Goal: Download file/media

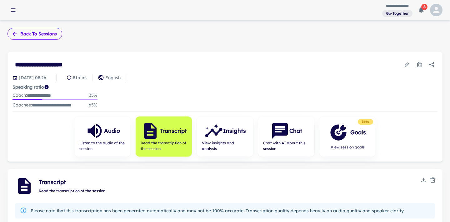
click at [48, 35] on button "Back to sessions" at bounding box center [35, 34] width 55 height 12
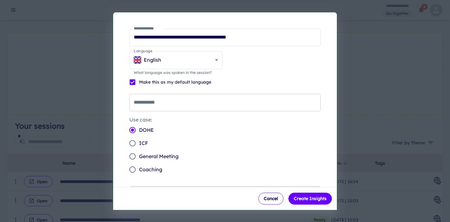
click at [149, 102] on div "**********" at bounding box center [224, 103] width 191 height 18
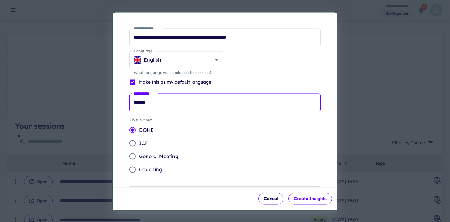
type input "******"
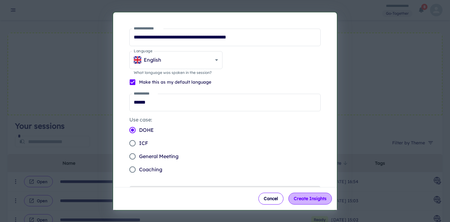
click at [300, 200] on button "Create Insights" at bounding box center [310, 198] width 43 height 12
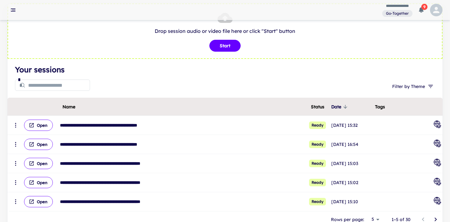
scroll to position [46, 0]
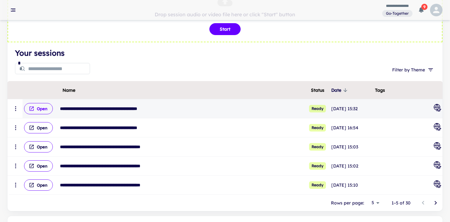
click at [46, 110] on button "Open" at bounding box center [38, 108] width 29 height 11
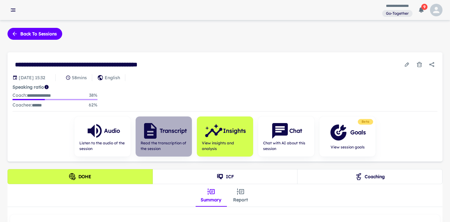
click at [165, 135] on div "Transcript" at bounding box center [164, 130] width 46 height 19
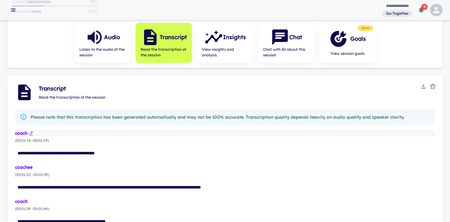
scroll to position [101, 0]
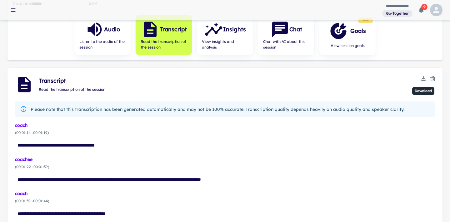
click at [424, 78] on icon "Download" at bounding box center [424, 78] width 3 height 1
click at [424, 91] on li "Download TXT" at bounding box center [423, 90] width 39 height 11
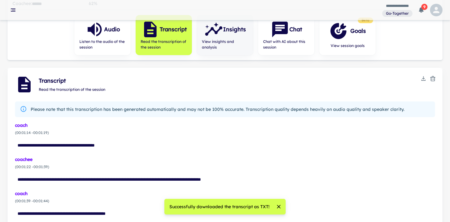
click at [221, 38] on icon "button" at bounding box center [214, 29] width 19 height 19
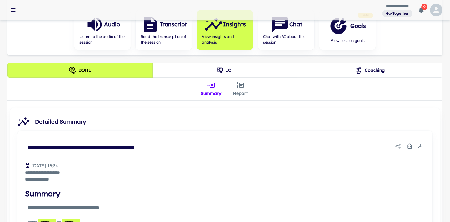
scroll to position [109, 0]
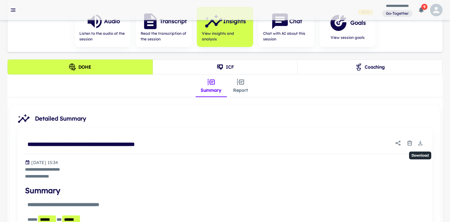
click at [422, 141] on icon "Download" at bounding box center [421, 143] width 6 height 6
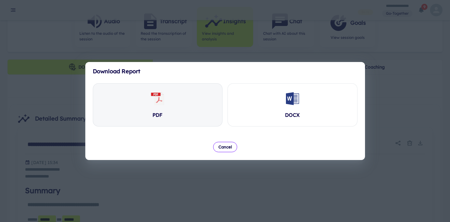
click at [169, 103] on div "PDF" at bounding box center [157, 105] width 129 height 43
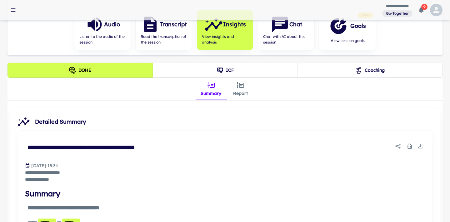
scroll to position [103, 0]
